Goal: Information Seeking & Learning: Learn about a topic

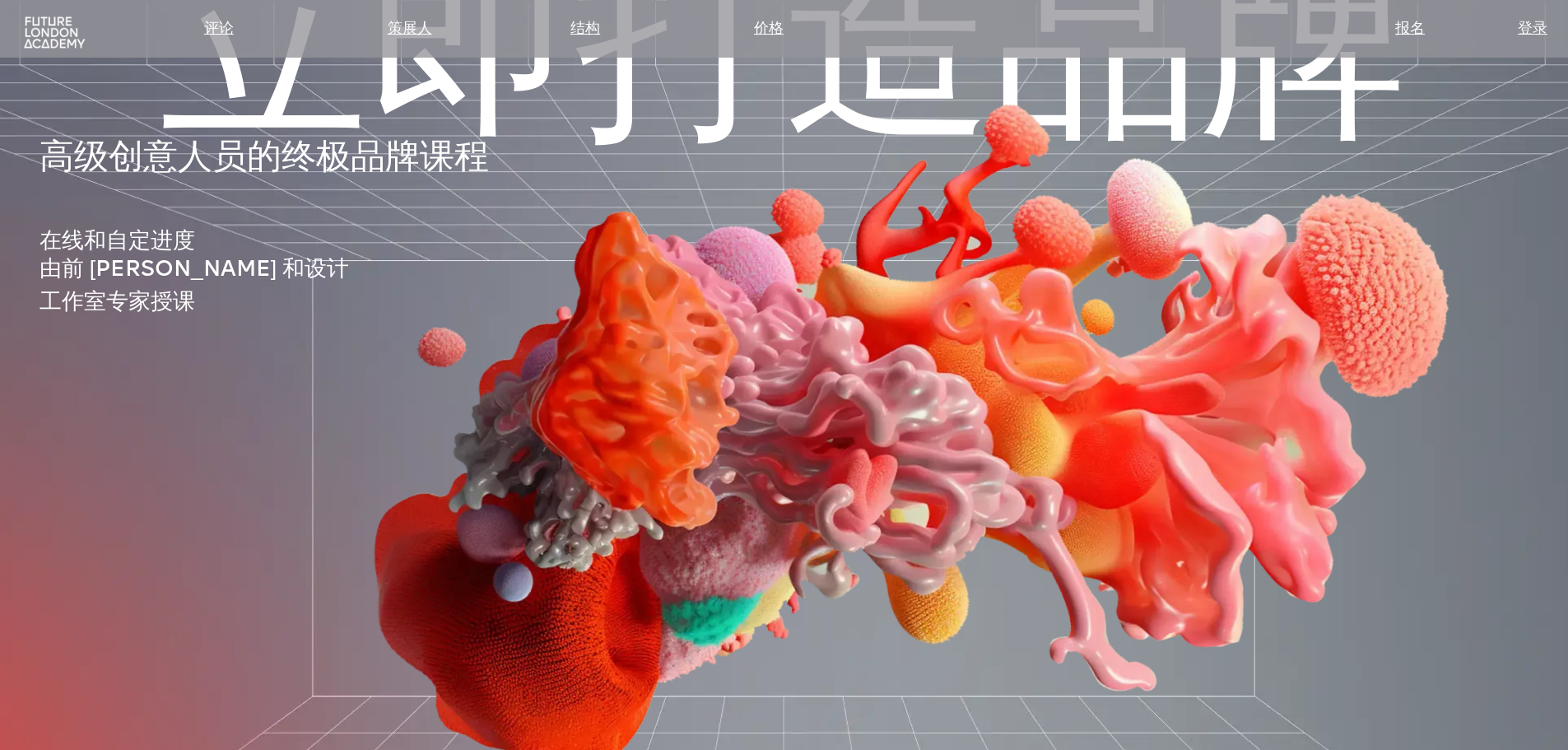
scroll to position [165, 0]
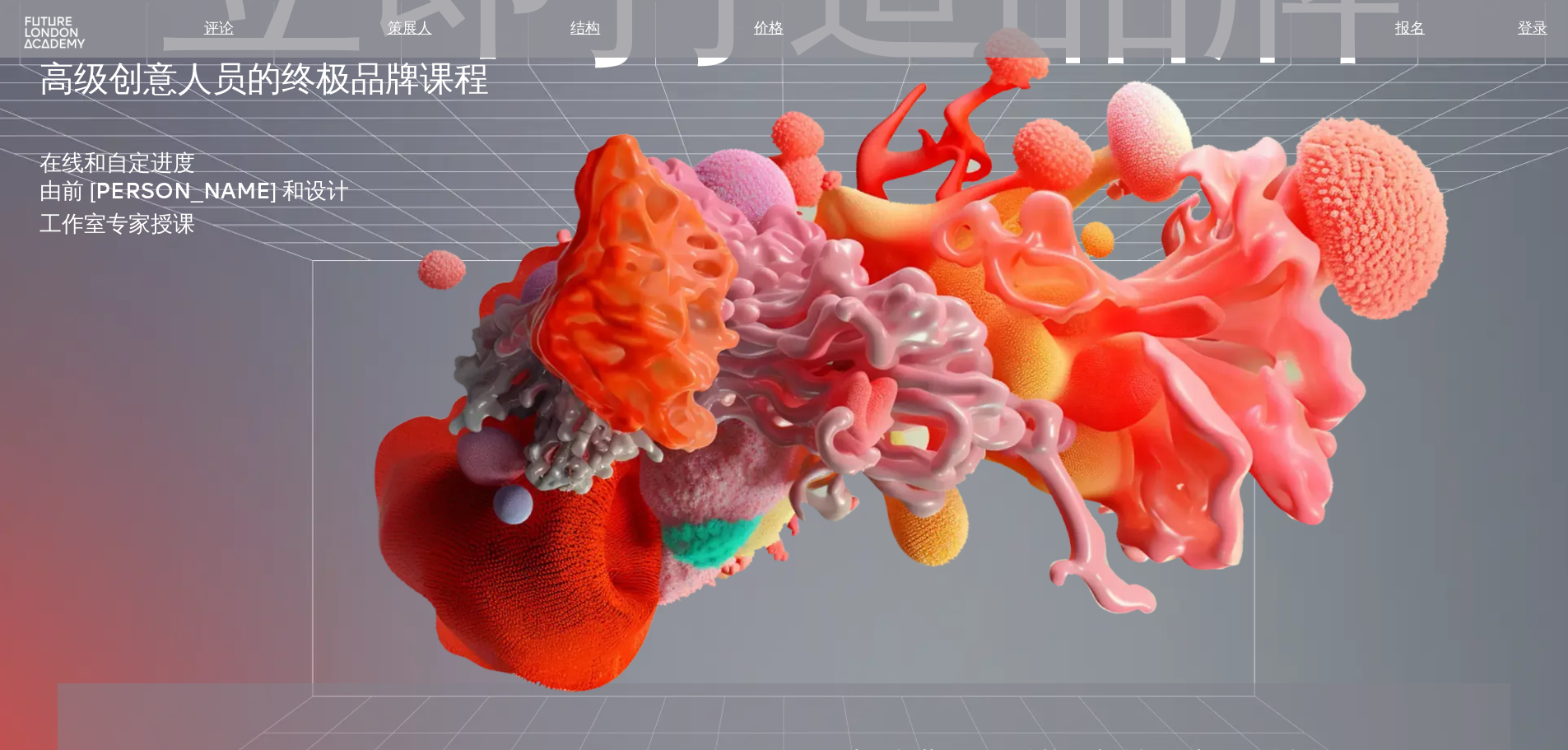
click at [1398, 363] on img at bounding box center [898, 264] width 1322 height 892
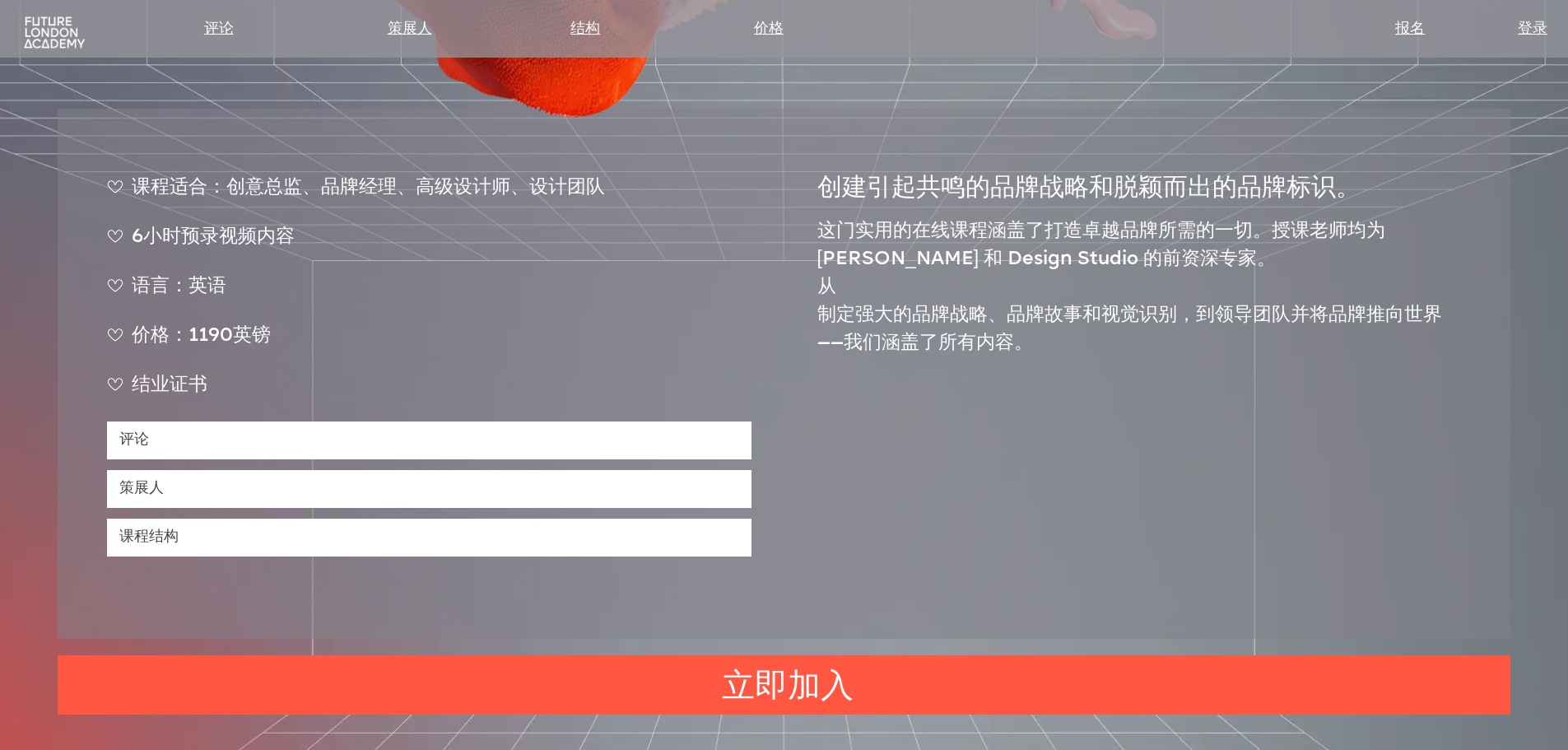
scroll to position [741, 0]
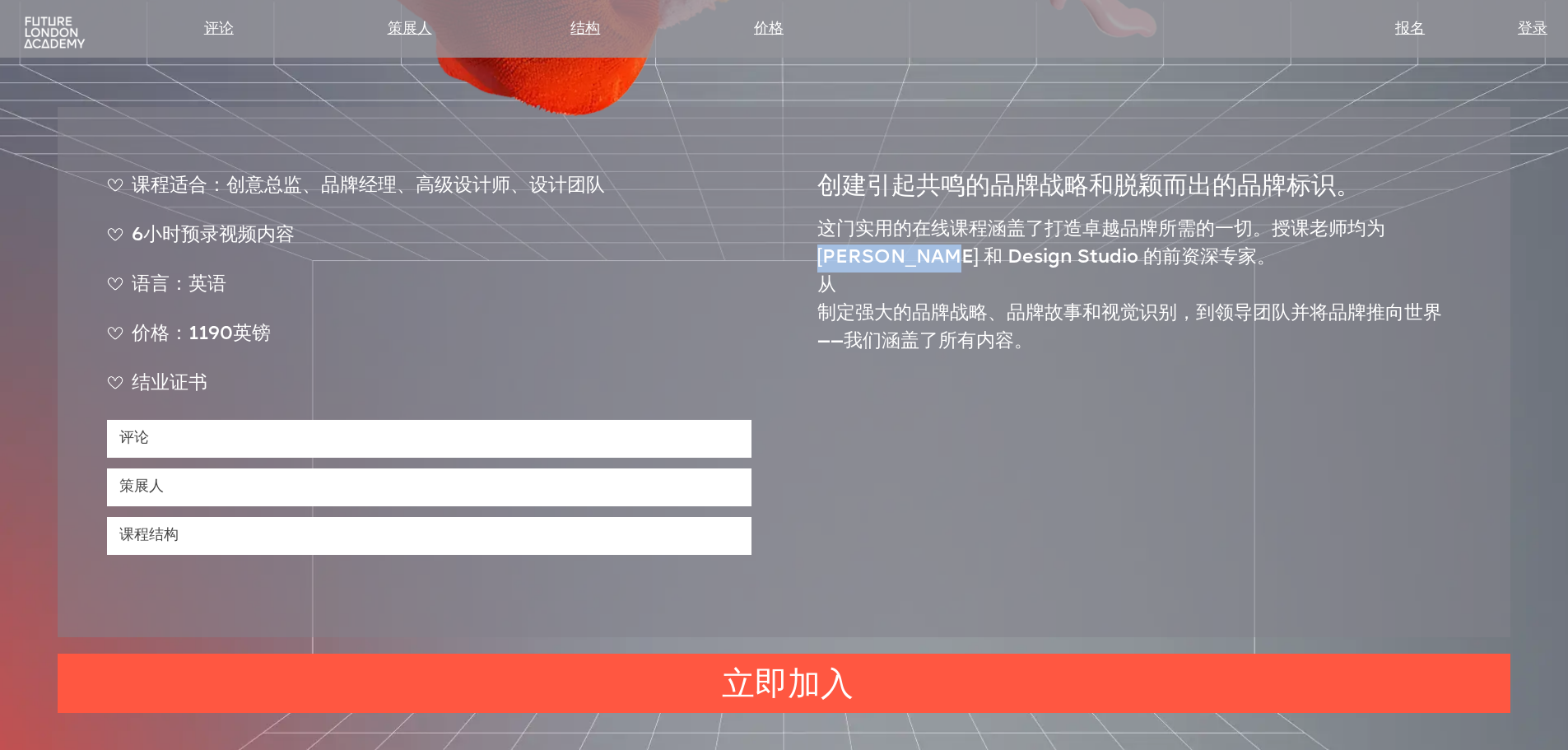
drag, startPoint x: 1394, startPoint y: 235, endPoint x: 863, endPoint y: 263, distance: 531.7
click at [863, 263] on font "这门实用的在线课程涵盖了打造卓越品牌所需的一切。授课老师均为 [PERSON_NAME] 和 Design Studio 的前资深专家。" at bounding box center [1101, 244] width 568 height 47
click at [946, 253] on font "这门实用的在线课程涵盖了打造卓越品牌所需的一切。授课老师均为 [PERSON_NAME] 和 Design Studio 的前资深专家。" at bounding box center [1101, 244] width 568 height 47
drag, startPoint x: 893, startPoint y: 262, endPoint x: 1023, endPoint y: 261, distance: 130.0
click at [1023, 261] on font "这门实用的在线课程涵盖了打造卓越品牌所需的一切。授课老师均为 [PERSON_NAME] 和 Design Studio 的前资深专家。" at bounding box center [1101, 244] width 568 height 47
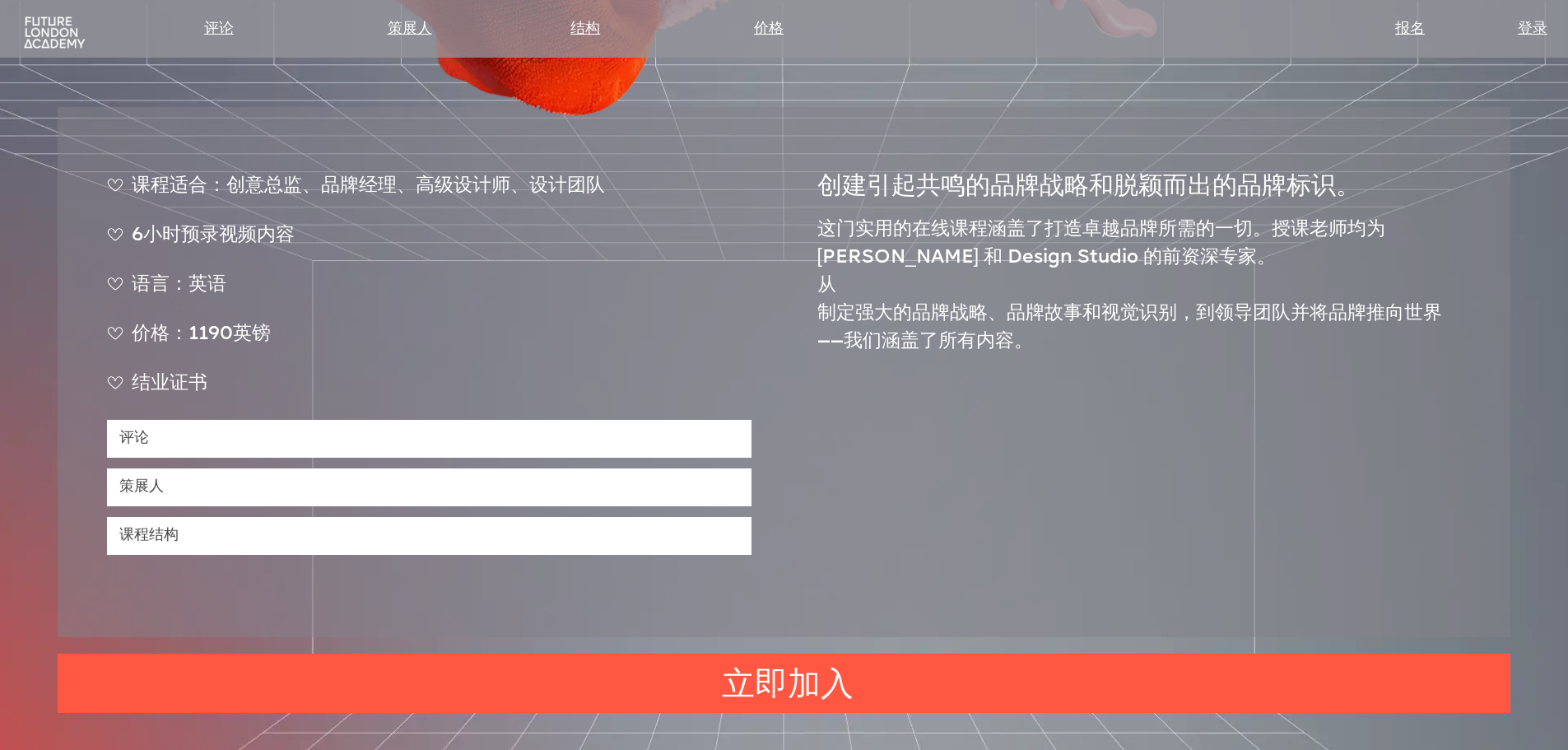
click at [1207, 258] on p "这门实用的在线课程涵盖了打造卓越品牌所需的一切。授课老师均为 [PERSON_NAME] 和 Design Studio 的前资深专家。 从 制定强大的品牌战…" at bounding box center [1139, 287] width 644 height 140
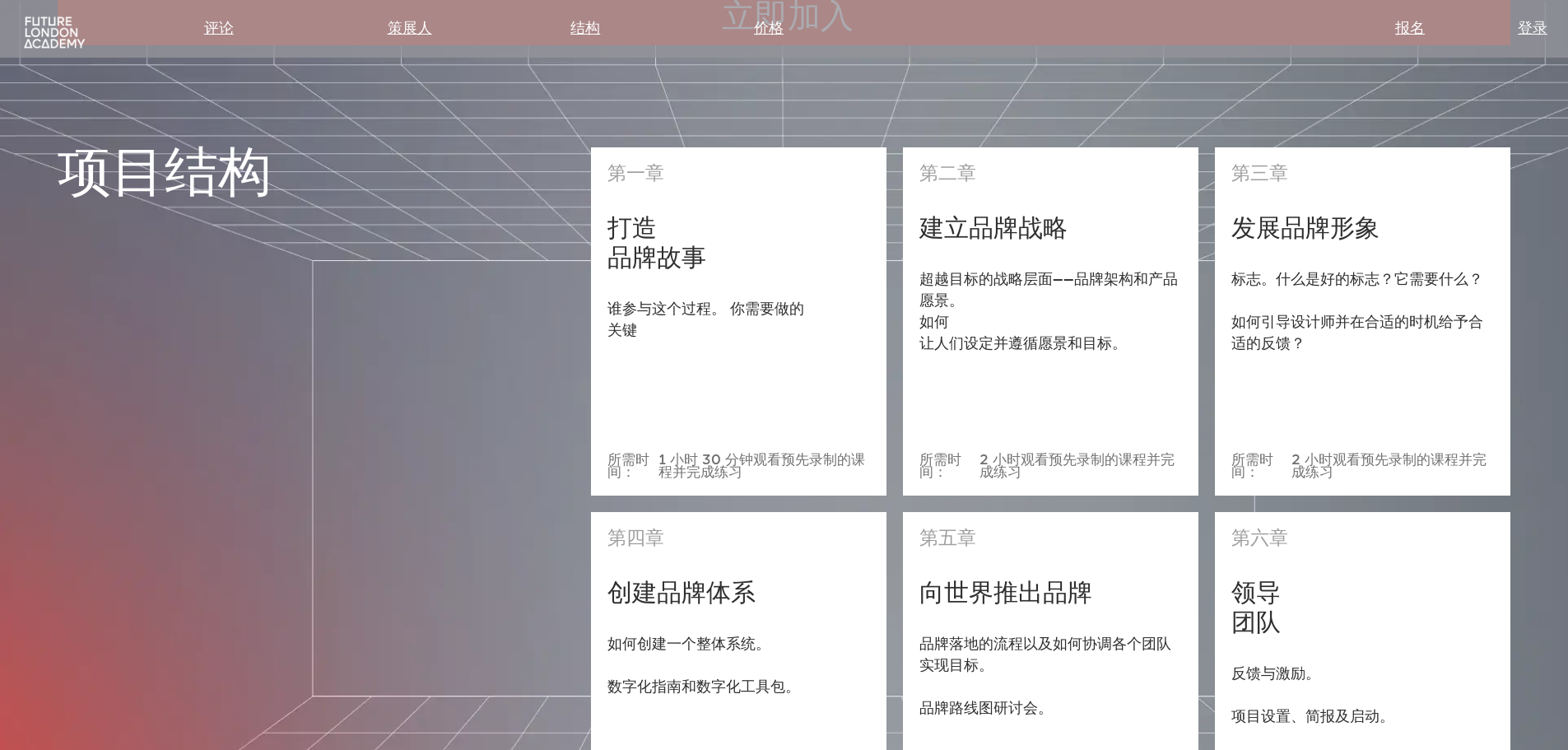
scroll to position [4611, 0]
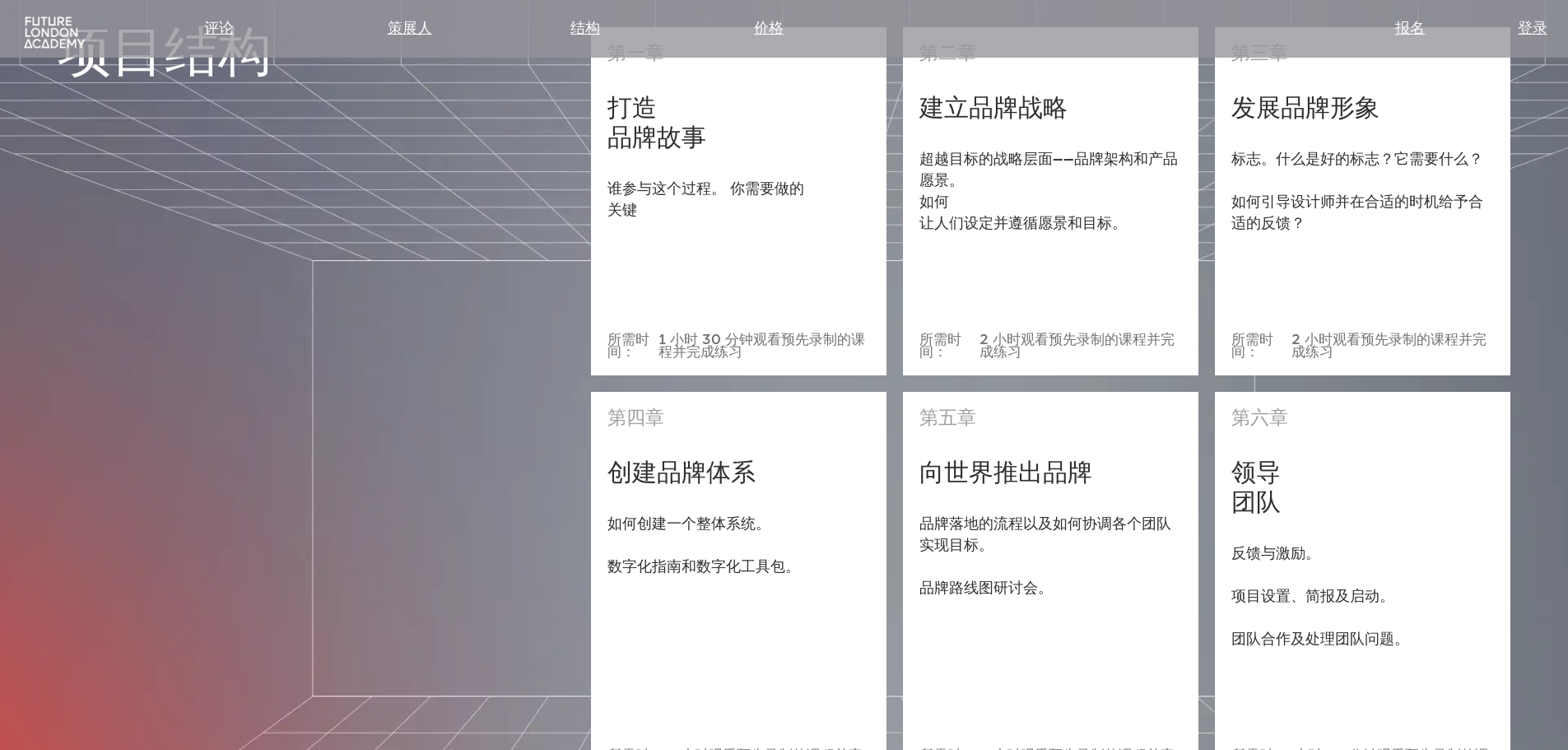
click at [479, 354] on div "项目结构" at bounding box center [316, 409] width 517 height 764
drag, startPoint x: 479, startPoint y: 354, endPoint x: 411, endPoint y: 287, distance: 95.5
click at [411, 287] on div "项目结构" at bounding box center [316, 409] width 517 height 764
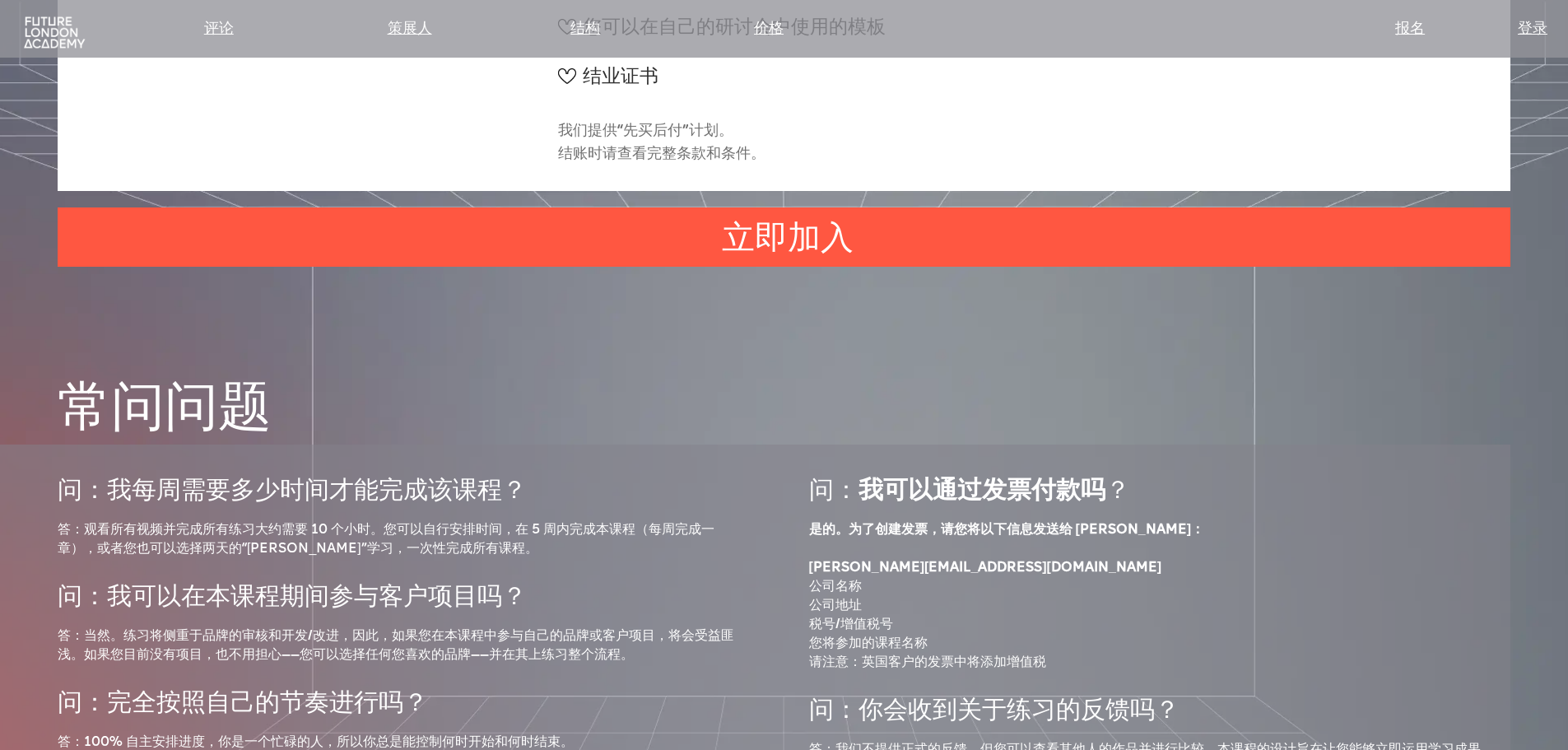
scroll to position [6752, 0]
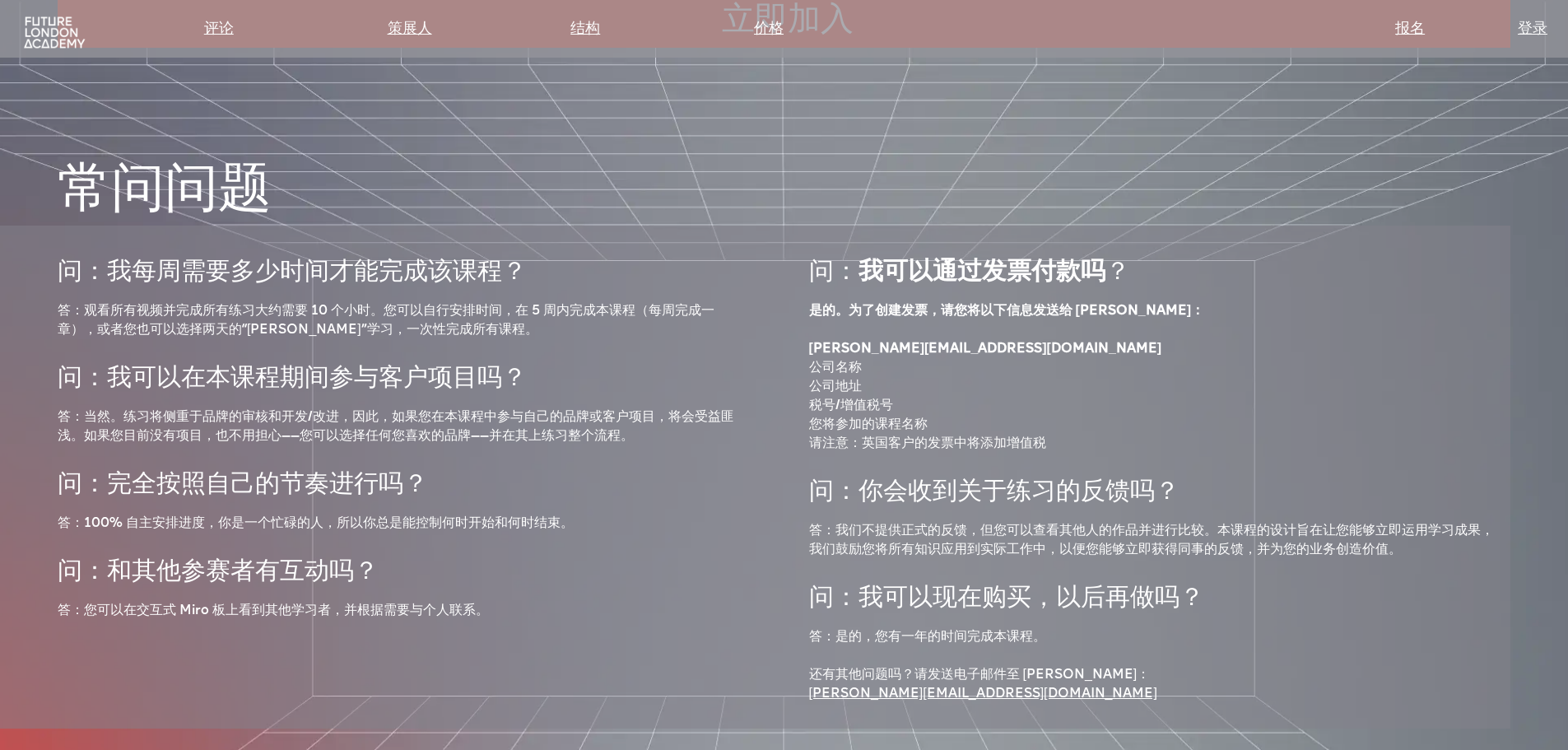
click at [615, 524] on div "问：我每周需要多少时间才能完成该课程？ 答：观看所有视频并完成所有练习大约需要 10 个小时。您可以自行安排时间，在 5 周内完成本课程（每周完成一章），或者…" at bounding box center [400, 477] width 686 height 471
drag, startPoint x: 613, startPoint y: 524, endPoint x: 600, endPoint y: 596, distance: 73.2
click at [600, 596] on div "问：我每周需要多少时间才能完成该课程？ 答：观看所有视频并完成所有练习大约需要 10 个小时。您可以自行安排时间，在 5 周内完成本课程（每周完成一章），或者…" at bounding box center [400, 477] width 686 height 471
click at [641, 560] on div "问：我每周需要多少时间才能完成该课程？ 答：观看所有视频并完成所有练习大约需要 10 个小时。您可以自行安排时间，在 5 周内完成本课程（每周完成一章），或者…" at bounding box center [400, 477] width 686 height 471
drag, startPoint x: 641, startPoint y: 560, endPoint x: 652, endPoint y: 626, distance: 66.9
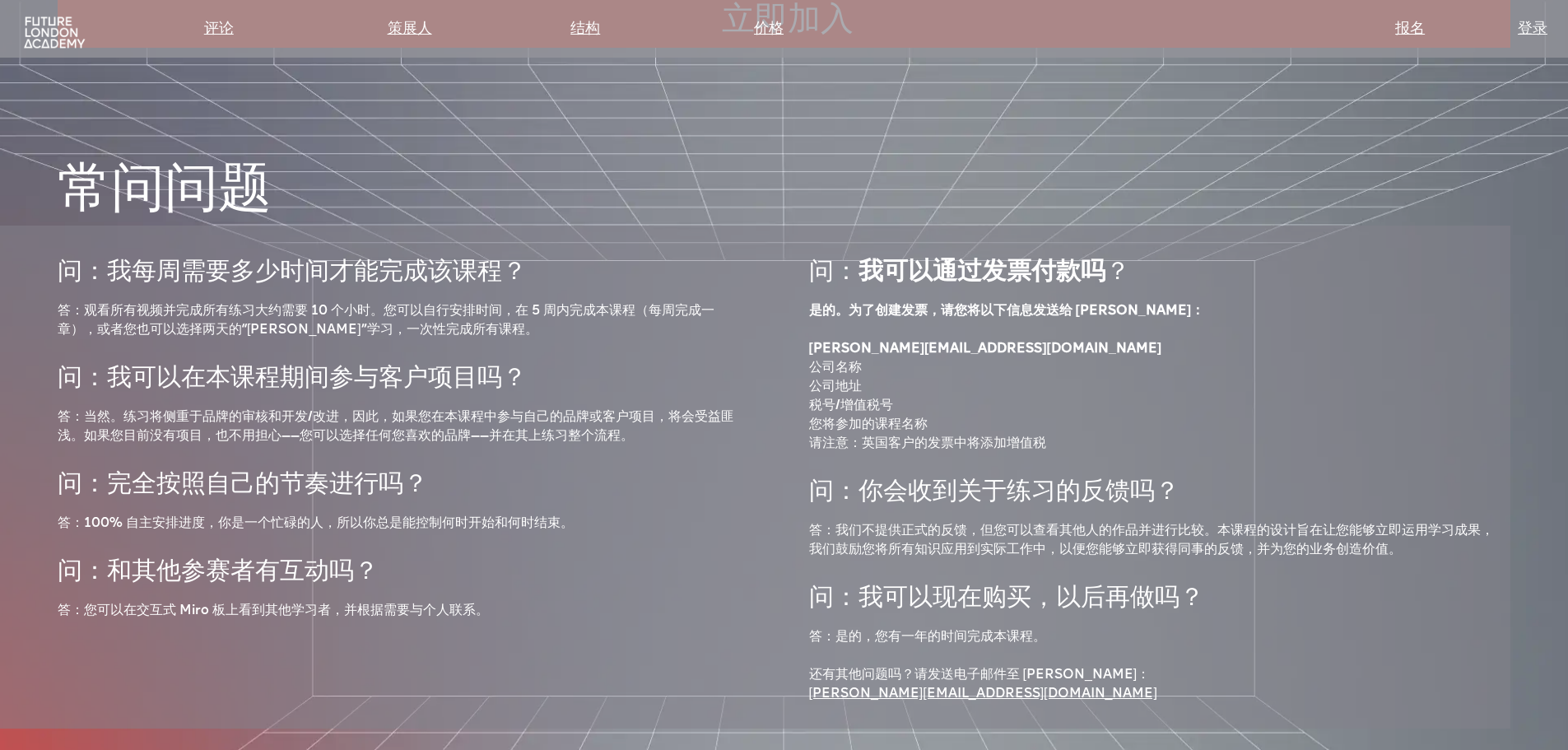
click at [652, 626] on div "问：我每周需要多少时间才能完成该课程？ 答：观看所有视频并完成所有练习大约需要 10 个小时。您可以自行安排时间，在 5 周内完成本课程（每周完成一章），或者…" at bounding box center [400, 477] width 686 height 471
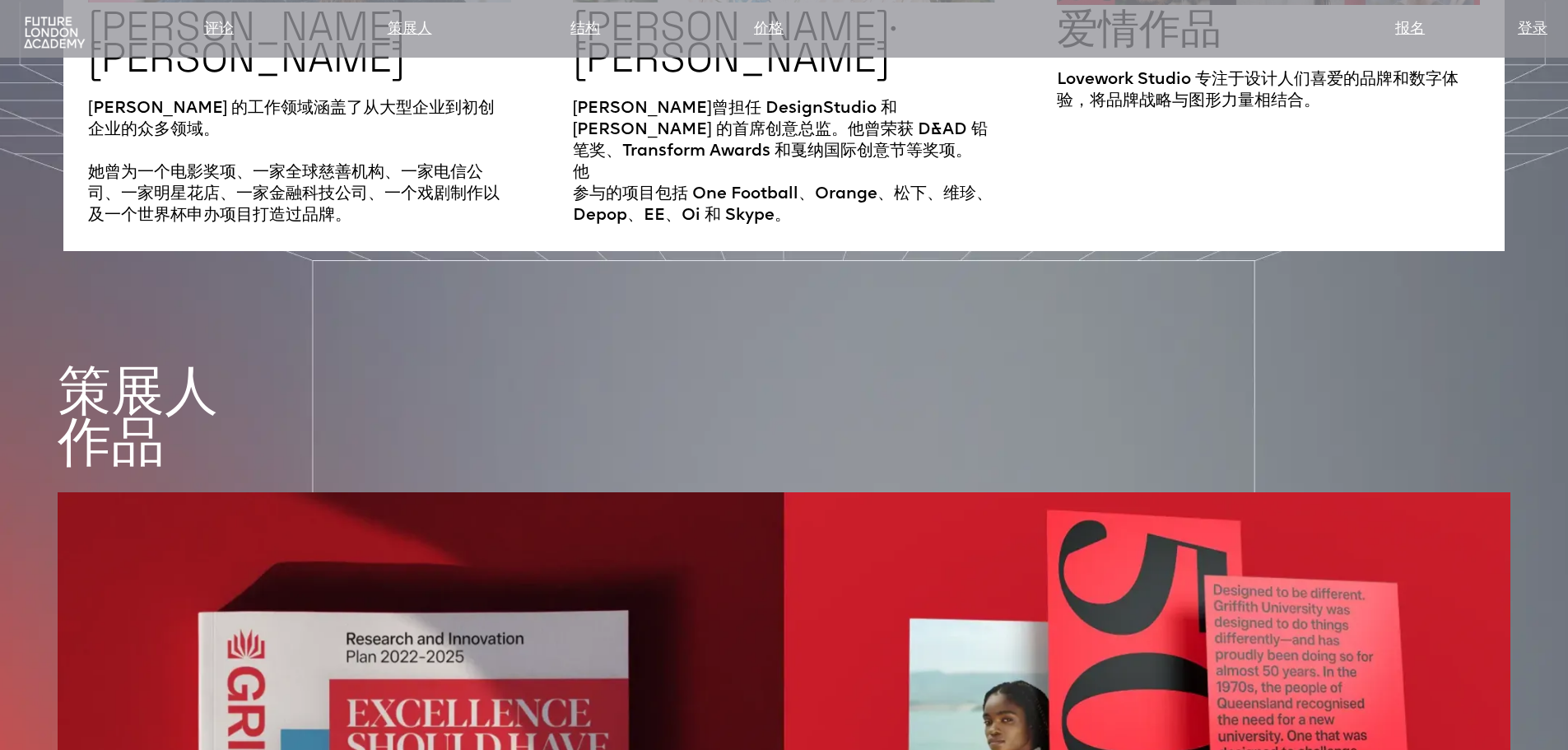
scroll to position [2937, 0]
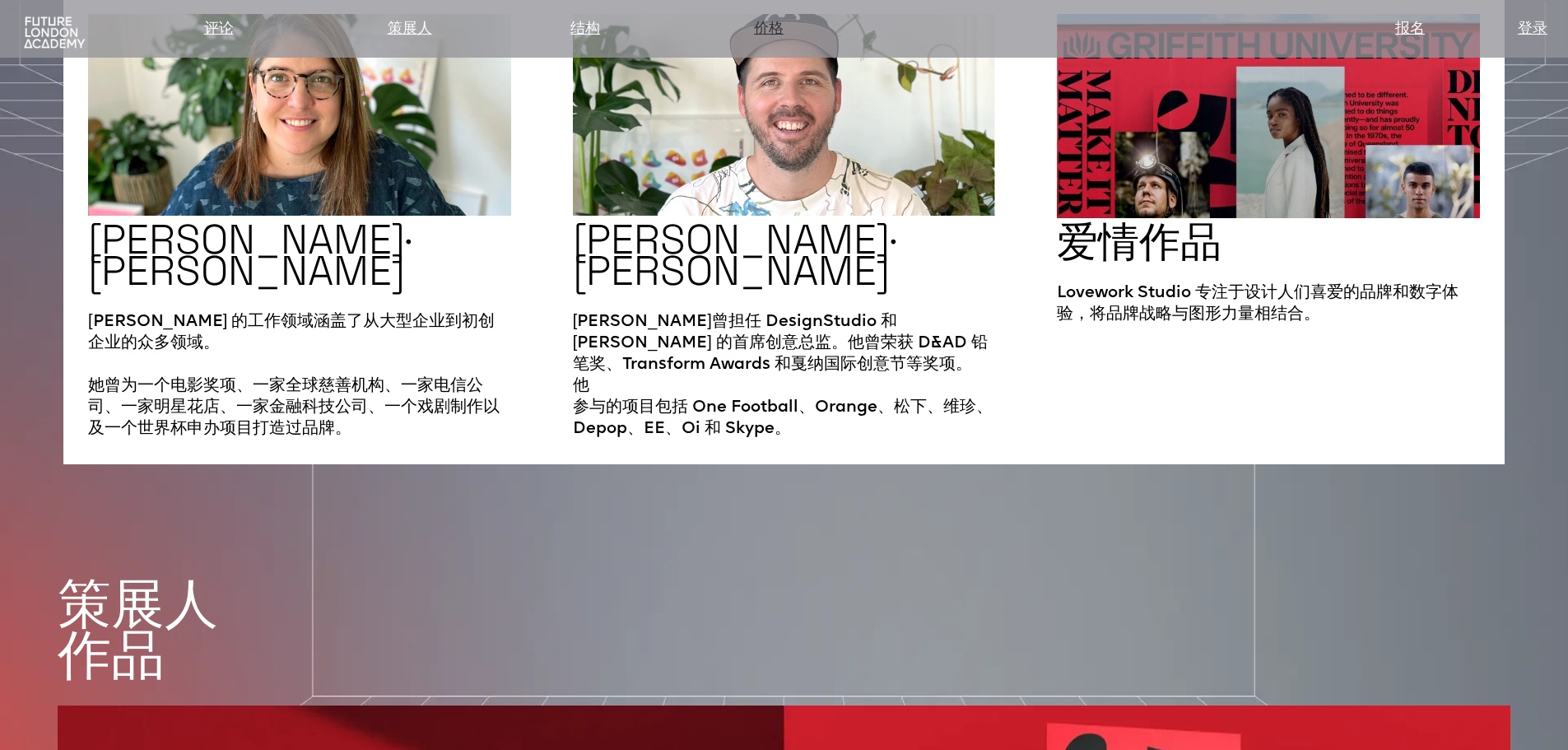
click at [774, 32] on font "价格" at bounding box center [769, 29] width 30 height 15
